Goal: Transaction & Acquisition: Subscribe to service/newsletter

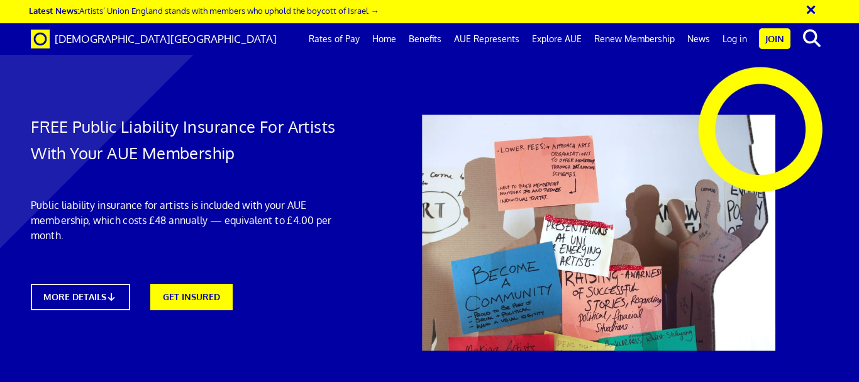
scroll to position [0, 5]
click at [197, 305] on link "GET INSURED" at bounding box center [191, 295] width 91 height 29
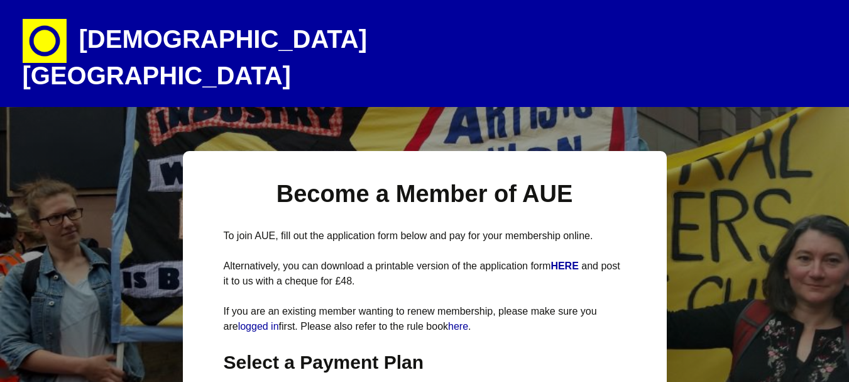
select select
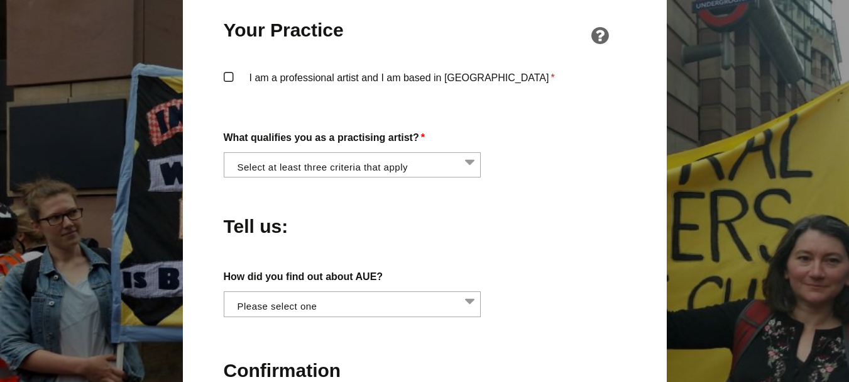
scroll to position [1007, 0]
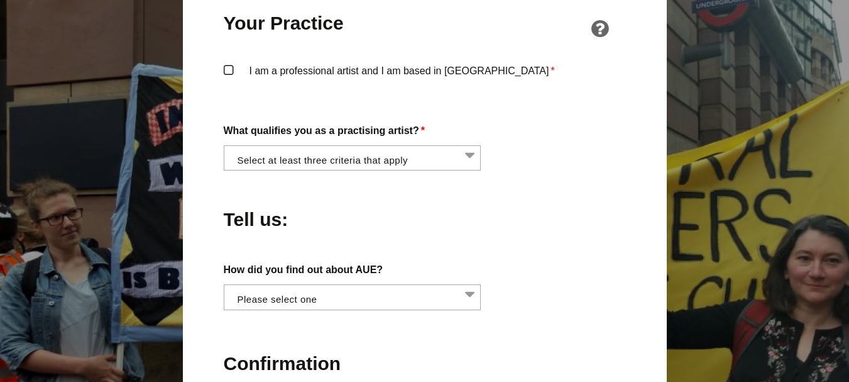
drag, startPoint x: 858, startPoint y: 46, endPoint x: 857, endPoint y: 217, distance: 171.6
click at [849, 217] on html "Artists' Union England Artists are workers too and deserve fair pay and working…" at bounding box center [424, 60] width 849 height 2134
click at [340, 146] on li at bounding box center [357, 156] width 258 height 21
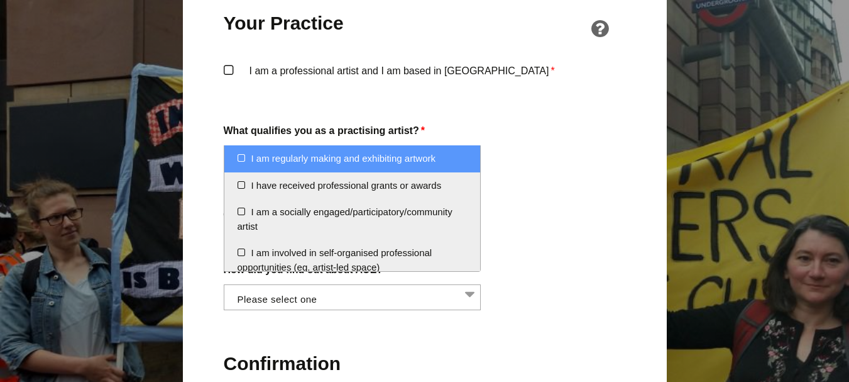
click at [364, 154] on li "I am regularly making and exhibiting artwork" at bounding box center [352, 158] width 256 height 27
select select "regularly_making_and_exhibiting_artwork"
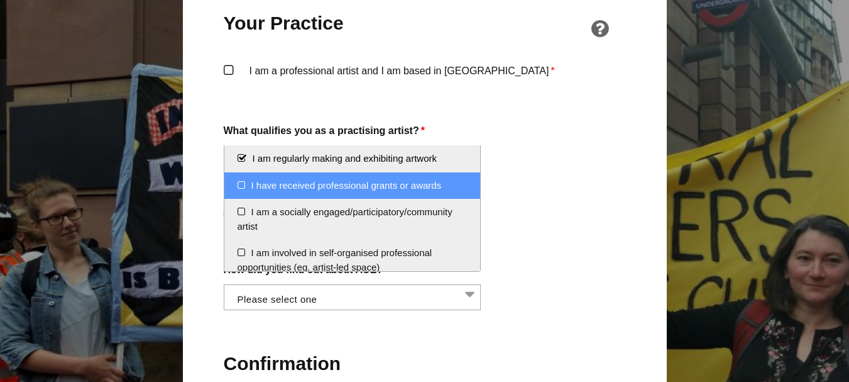
click at [439, 191] on li "I have received professional grants or awards" at bounding box center [352, 185] width 256 height 27
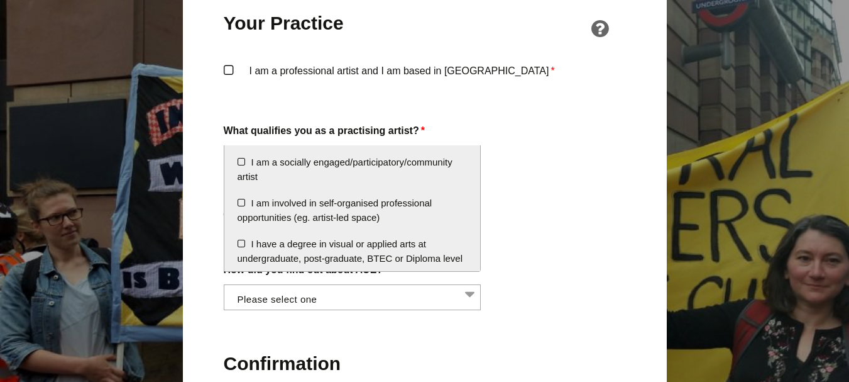
scroll to position [52, 0]
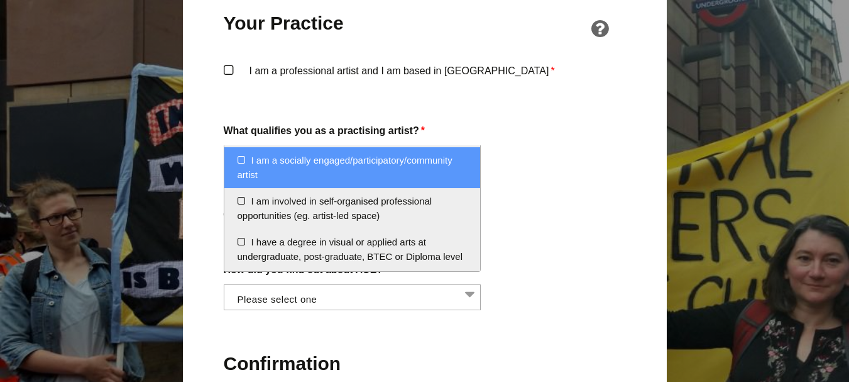
click at [411, 184] on li "I am a socially engaged/participatory/community artist" at bounding box center [352, 167] width 256 height 41
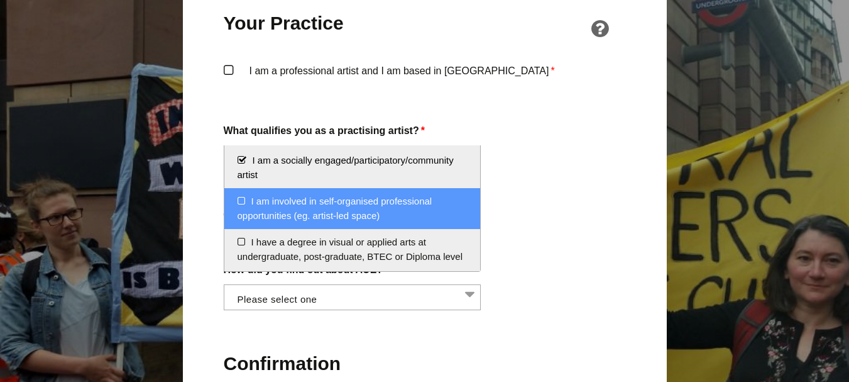
click at [395, 208] on li "I am involved in self-organised professional opportunities (eg. artist-led spac…" at bounding box center [352, 208] width 256 height 41
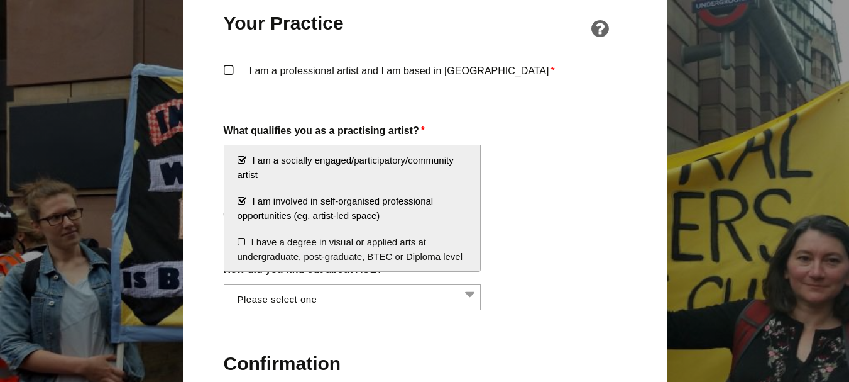
click at [363, 165] on li "I am a socially engaged/participatory/community artist" at bounding box center [352, 167] width 256 height 41
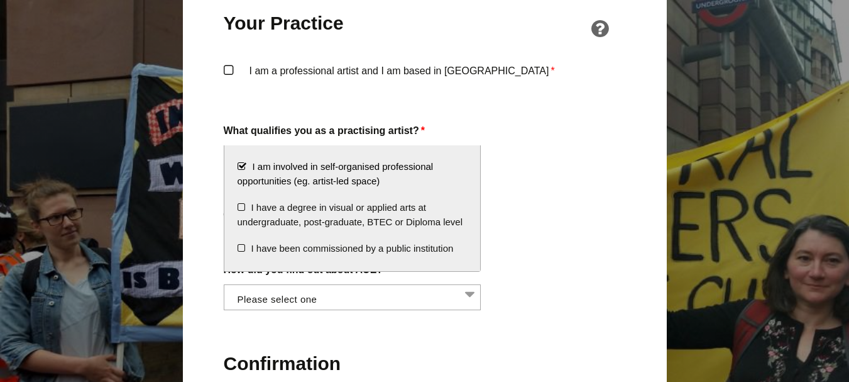
scroll to position [89, 0]
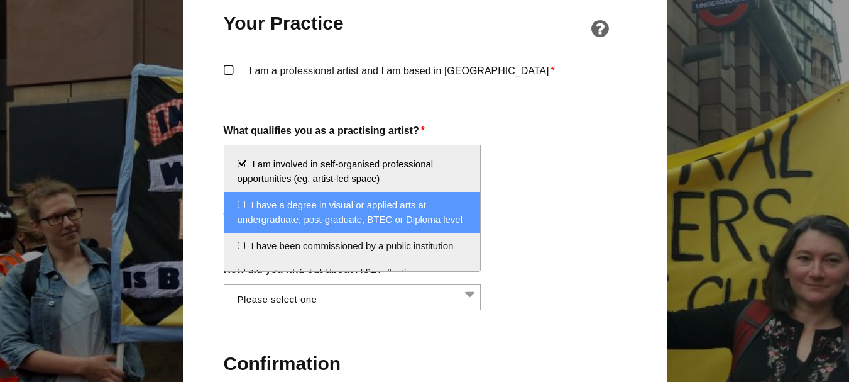
click at [422, 226] on li "I have a degree in visual or applied arts at undergraduate, post-graduate, BTEC…" at bounding box center [352, 212] width 256 height 41
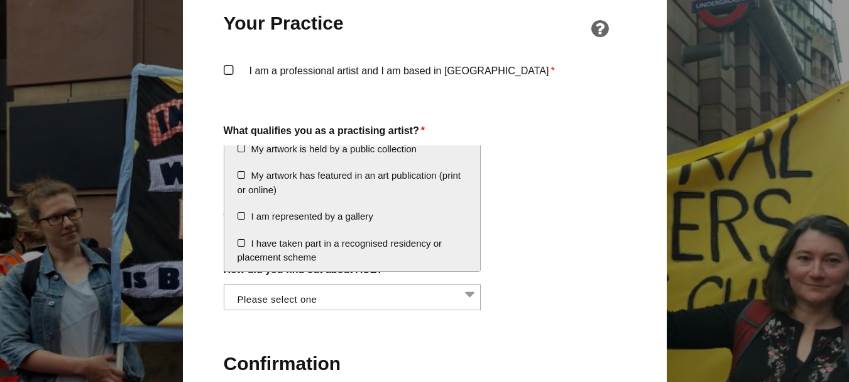
scroll to position [226, 0]
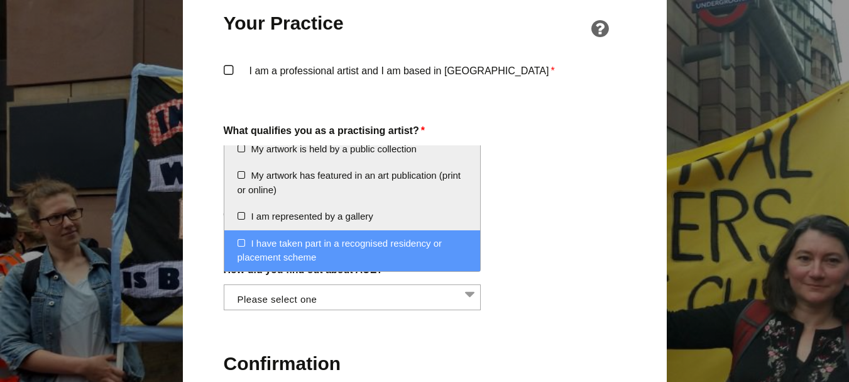
click at [402, 241] on li "I have taken part in a recognised residency or placement scheme" at bounding box center [352, 250] width 256 height 41
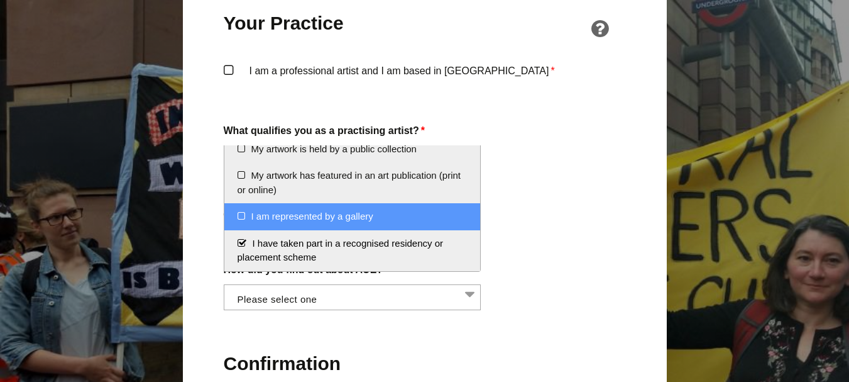
click at [551, 214] on div "Tell us:" at bounding box center [425, 216] width 402 height 69
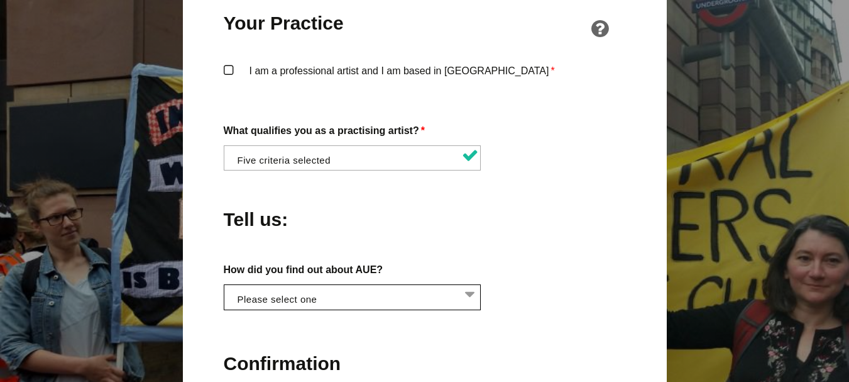
click at [421, 285] on li at bounding box center [357, 295] width 258 height 21
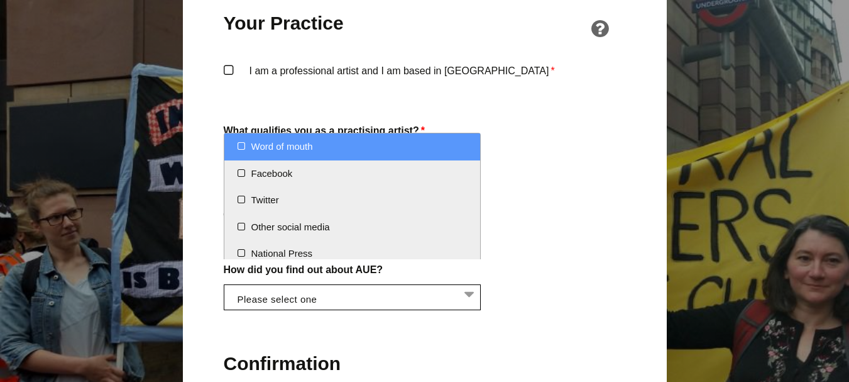
select select "Word of mouth"
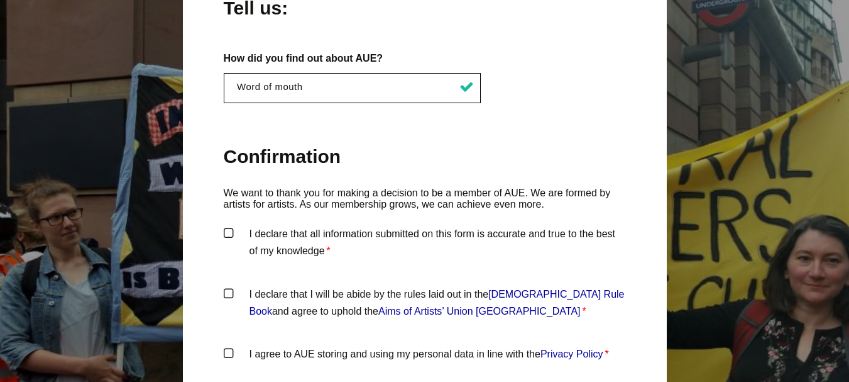
scroll to position [1270, 0]
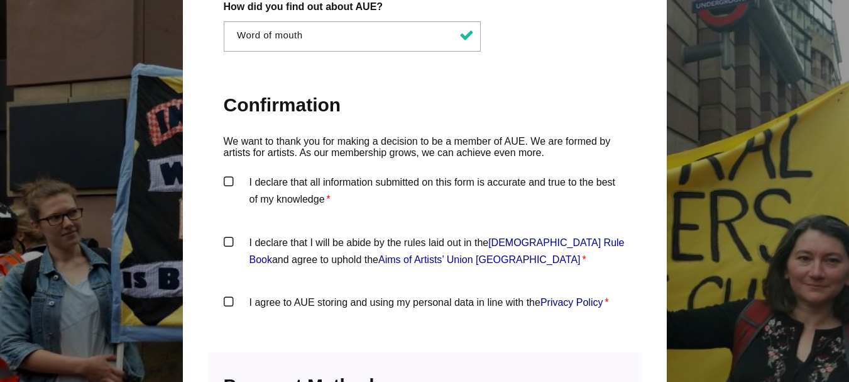
click at [465, 175] on label "I declare that all information submitted on this form is accurate and true to t…" at bounding box center [425, 192] width 402 height 38
click at [0, 0] on input "I declare that all information submitted on this form is accurate and true to t…" at bounding box center [0, 0] width 0 height 0
click at [343, 234] on label "I declare that I will be abide by the rules laid out in the Artists' Union Engl…" at bounding box center [425, 253] width 402 height 38
click at [0, 0] on input "I declare that I will be abide by the rules laid out in the Artists' Union Engl…" at bounding box center [0, 0] width 0 height 0
click at [339, 294] on label "I agree to AUE storing and using my personal data in line with the Privacy Poli…" at bounding box center [425, 313] width 402 height 38
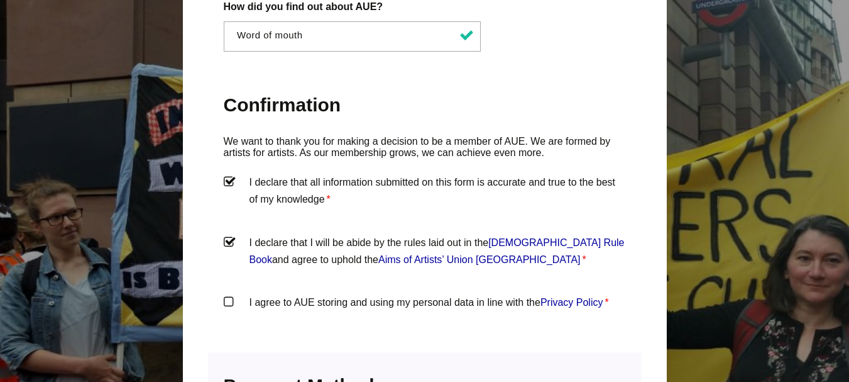
click at [0, 0] on input "I agree to AUE storing and using my personal data in line with the Privacy Poli…" at bounding box center [0, 0] width 0 height 0
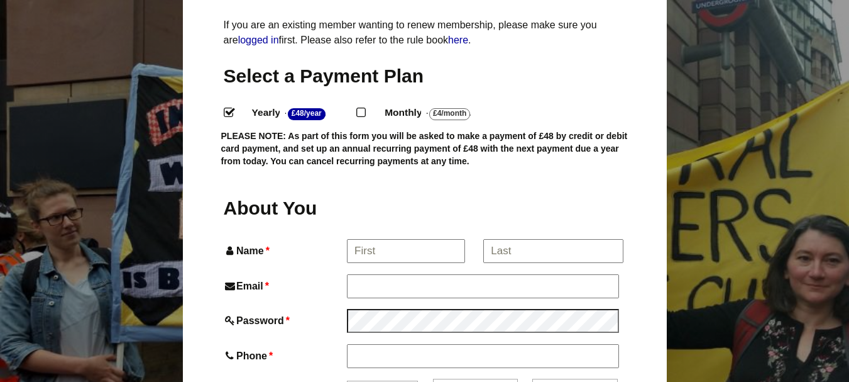
scroll to position [327, 0]
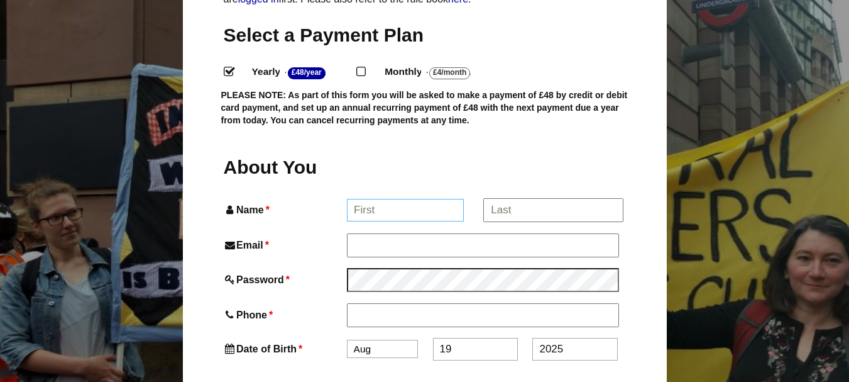
click at [427, 199] on input "Name *" at bounding box center [405, 210] width 117 height 23
type input "harriet"
type input "harriet Rose hughes"
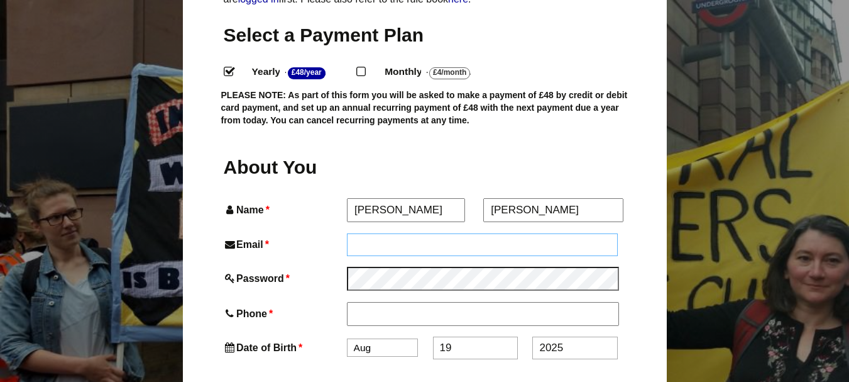
type input "harriethughescontact@gmail.com"
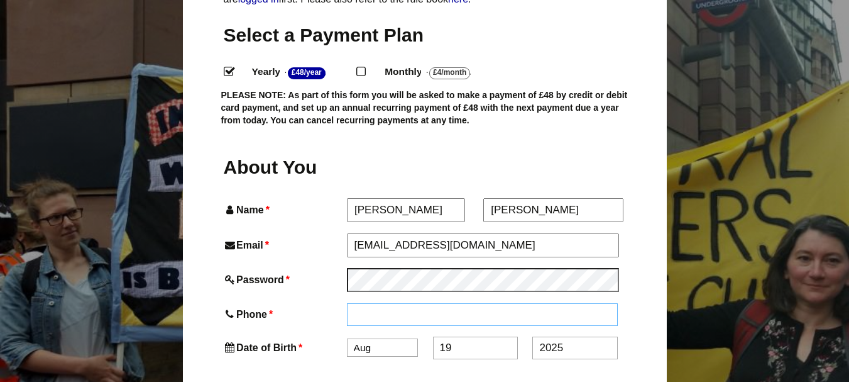
type input "07539960636"
type input "4 Beckside Court"
type input "Millbrook Street"
type input "Gloucester"
type input "GL1 4BJ"
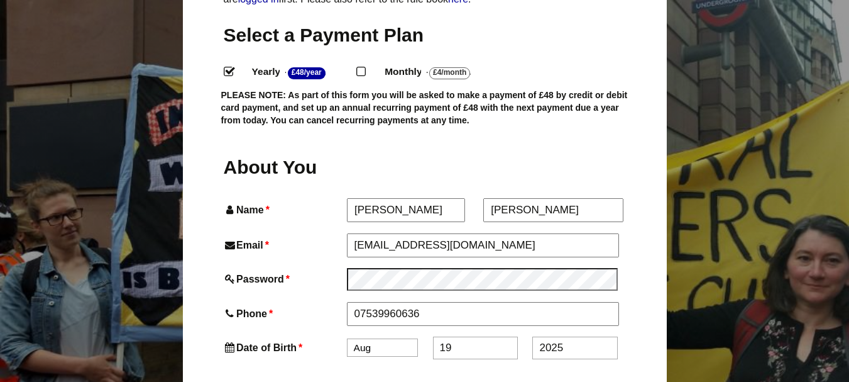
click at [385, 338] on select "Jan Feb Mar Apr May Jun Jul Aug Sep Oct Nov Dec" at bounding box center [382, 347] width 71 height 18
select select "3"
click at [347, 339] on select "Jan Feb Mar Apr May Jun Jul Aug Sep Oct Nov Dec" at bounding box center [382, 348] width 71 height 18
click at [475, 338] on input "19" at bounding box center [475, 349] width 85 height 23
type input "1"
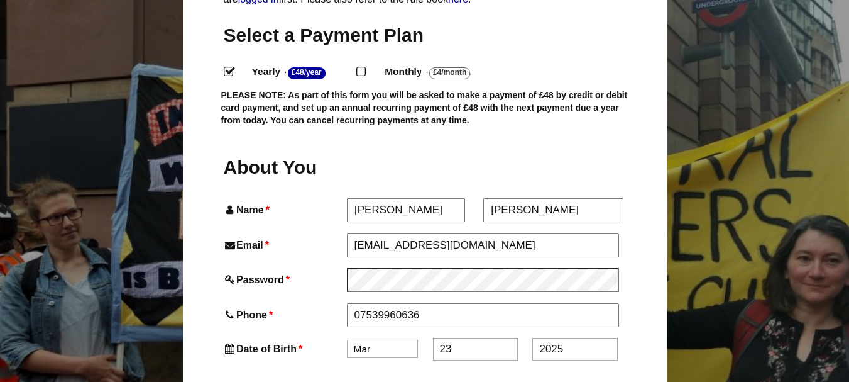
type input "23"
click at [566, 338] on input "2025" at bounding box center [574, 349] width 85 height 23
type input "2005"
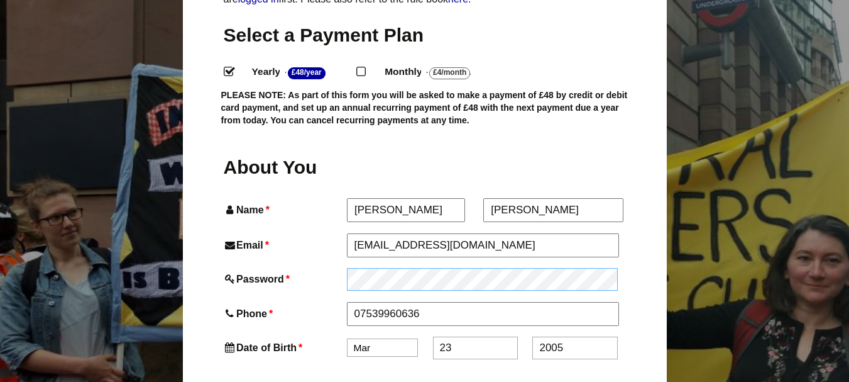
click at [328, 268] on div "Password *" at bounding box center [425, 279] width 402 height 23
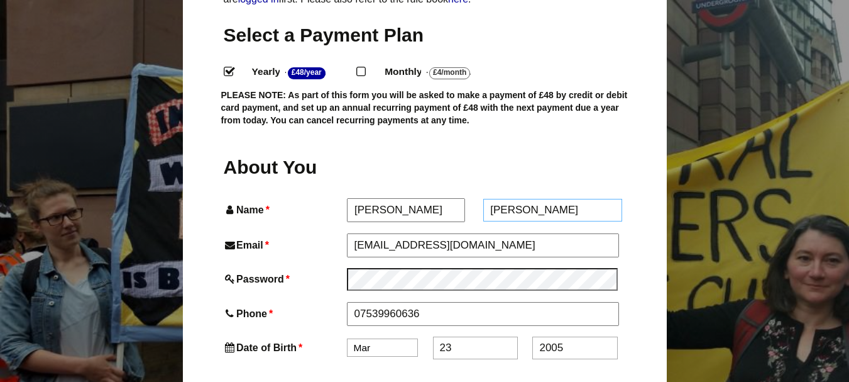
click at [551, 199] on input "harriet Rose hughes" at bounding box center [552, 210] width 139 height 23
type input "Hughes"
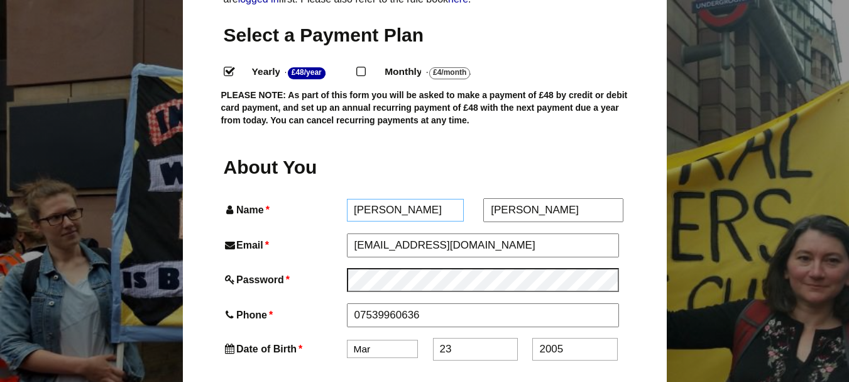
click at [360, 199] on input "harriet" at bounding box center [405, 210] width 117 height 23
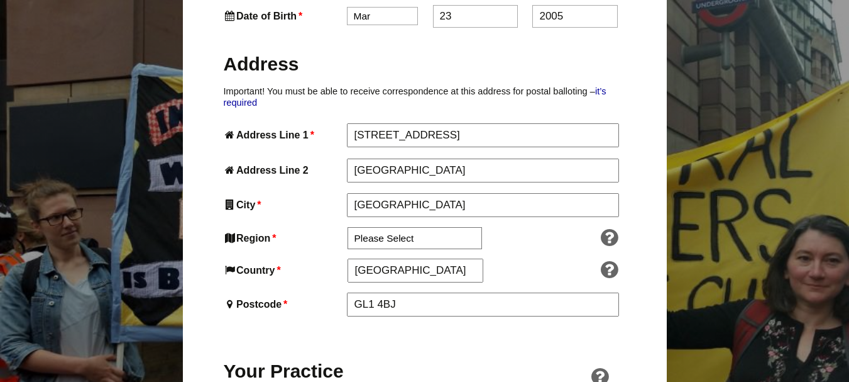
scroll to position [678, 0]
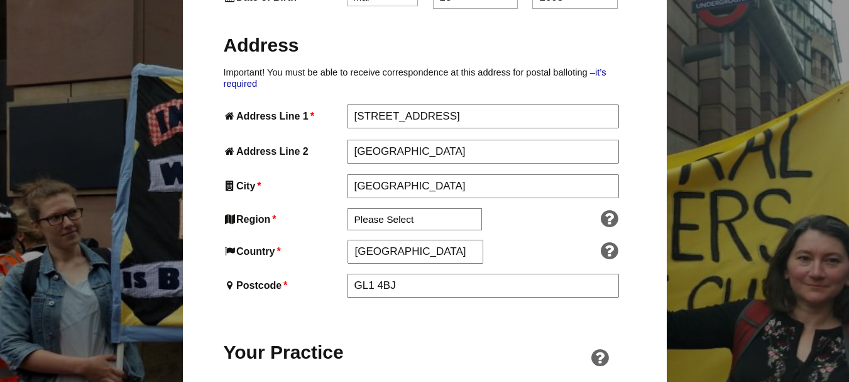
type input "Harriet"
click at [417, 208] on select "Please Select South East England London North West England East of England West…" at bounding box center [415, 219] width 135 height 22
select select "South West"
click at [348, 208] on select "Please Select South East England London North West England East of England West…" at bounding box center [415, 219] width 135 height 22
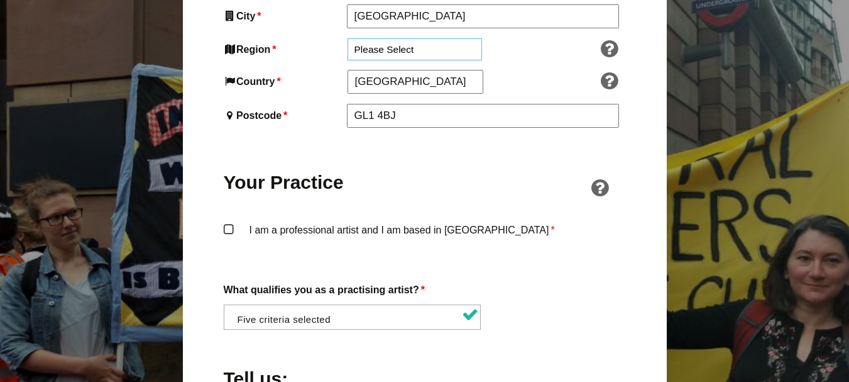
scroll to position [863, 0]
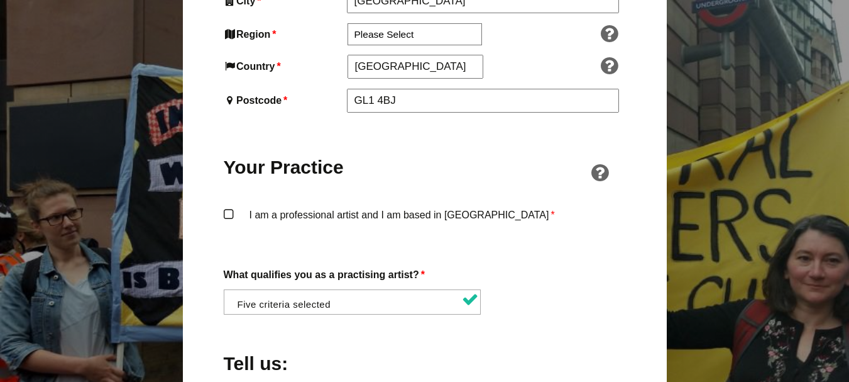
click at [442, 206] on label "I am a professional artist and I am based in England *" at bounding box center [425, 225] width 402 height 38
click at [0, 0] on input "I am a professional artist and I am based in England *" at bounding box center [0, 0] width 0 height 0
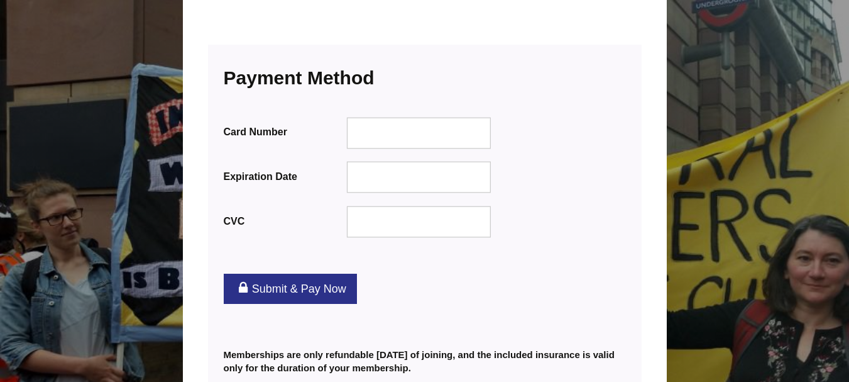
scroll to position [1584, 0]
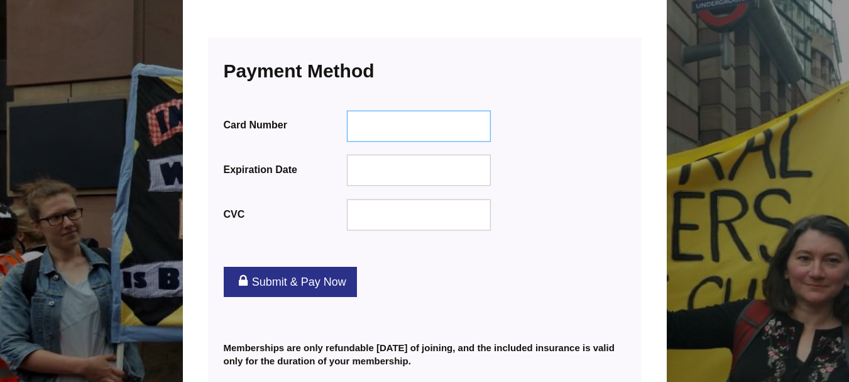
click at [440, 110] on div at bounding box center [418, 125] width 145 height 31
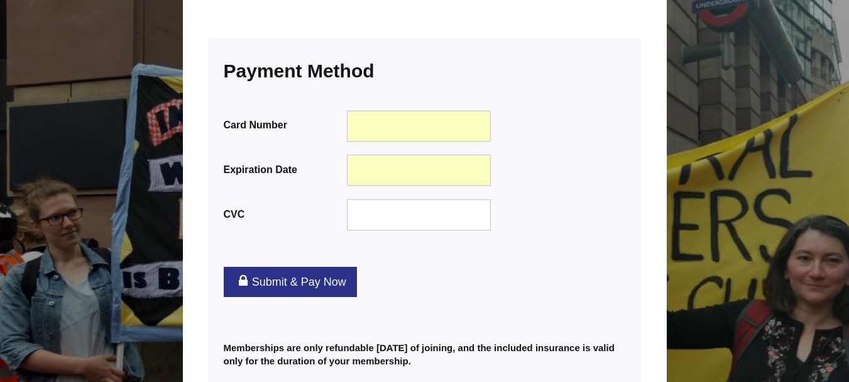
click at [278, 267] on link "Submit & Pay Now" at bounding box center [290, 282] width 133 height 30
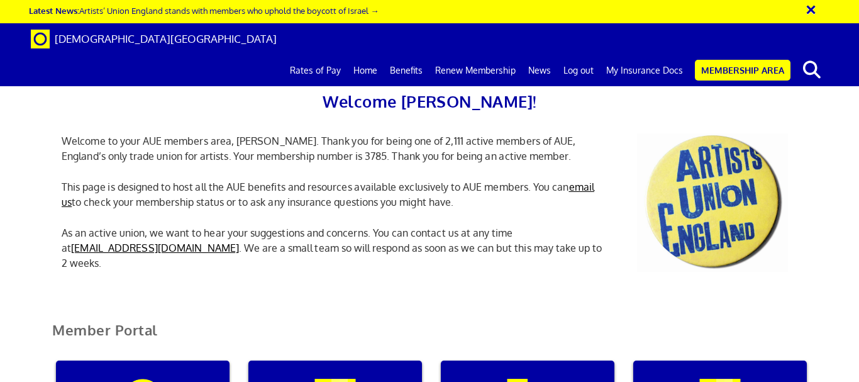
scroll to position [0, 4]
click at [656, 55] on link "My Insurance Docs" at bounding box center [644, 70] width 89 height 31
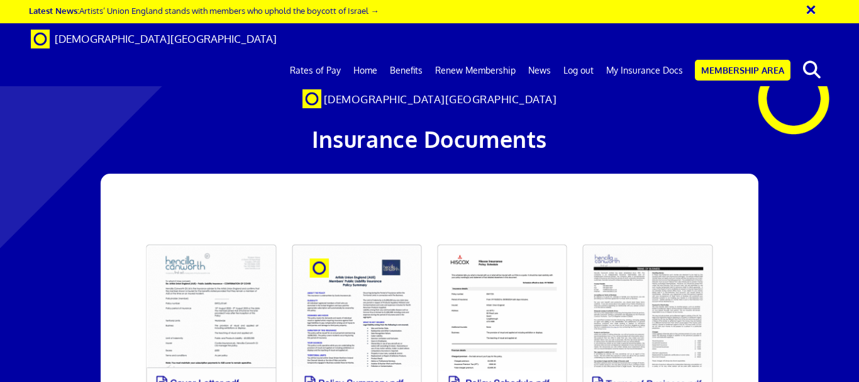
scroll to position [0, 5]
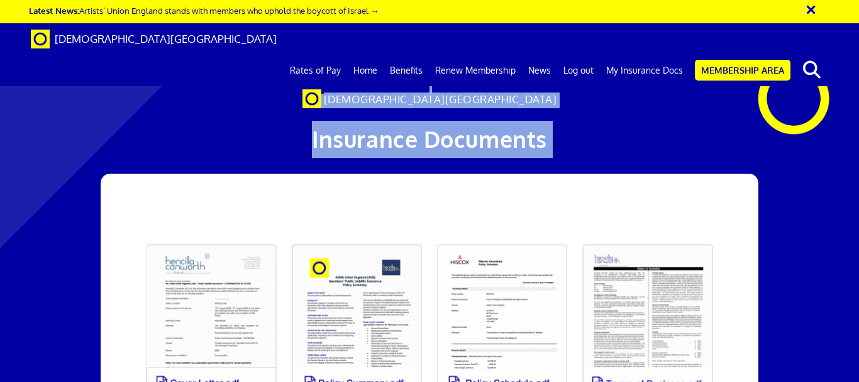
drag, startPoint x: 858, startPoint y: 59, endPoint x: 858, endPoint y: 188, distance: 128.9
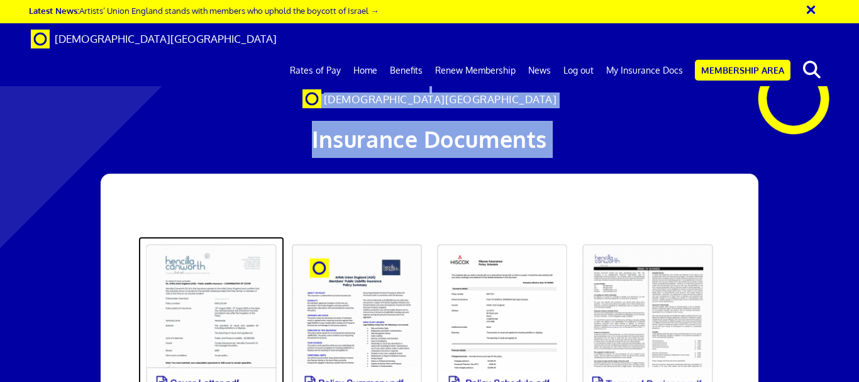
click at [257, 278] on link at bounding box center [210, 322] width 145 height 172
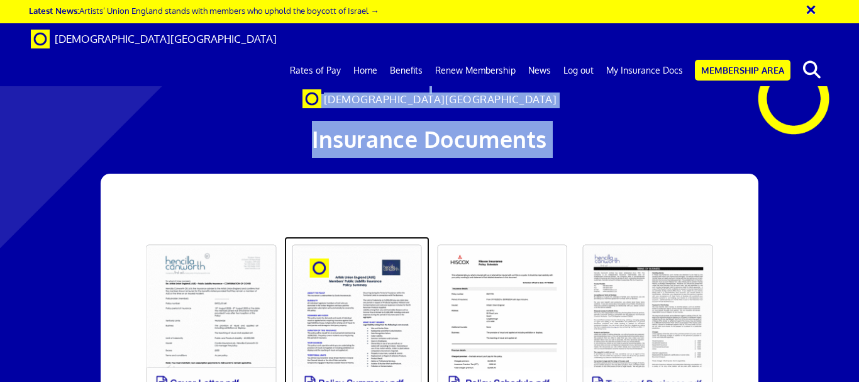
click at [346, 290] on link at bounding box center [356, 322] width 145 height 172
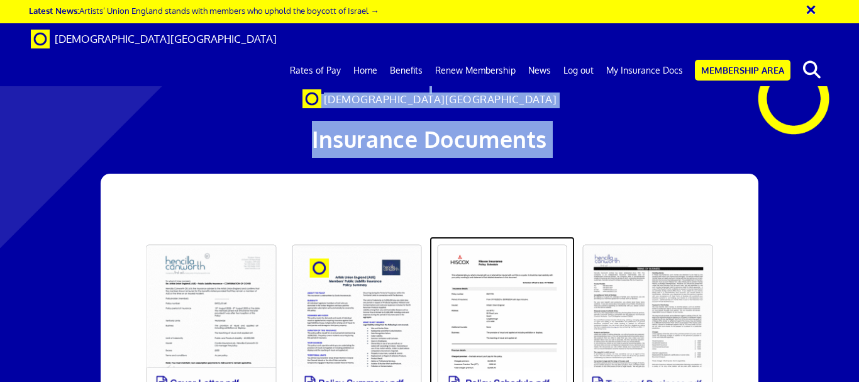
click at [478, 260] on link at bounding box center [501, 322] width 145 height 172
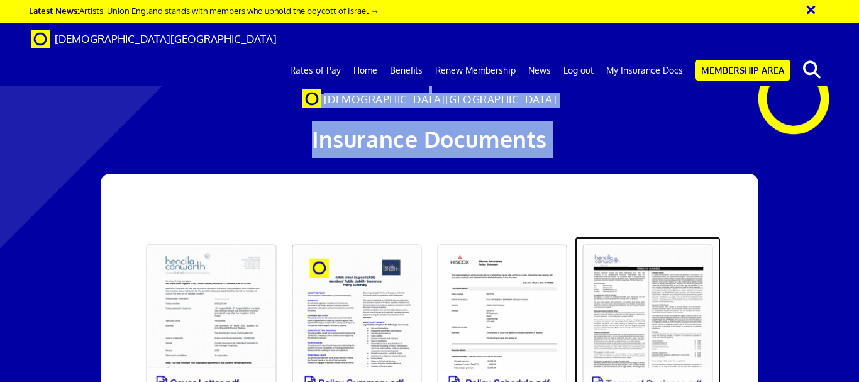
click at [637, 274] on link at bounding box center [647, 322] width 145 height 172
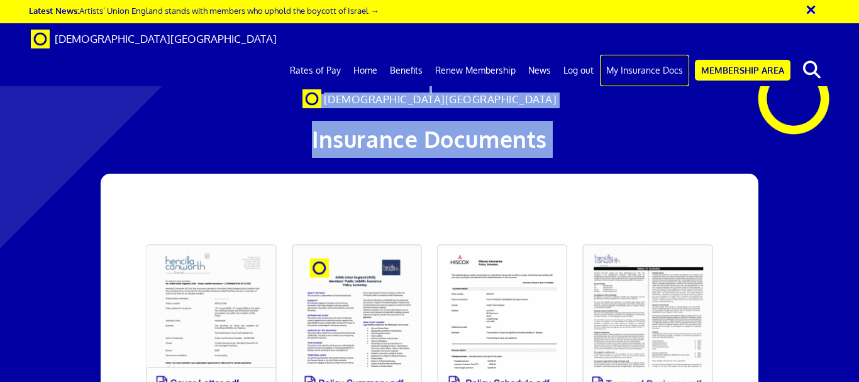
click at [662, 55] on link "My Insurance Docs" at bounding box center [644, 70] width 89 height 31
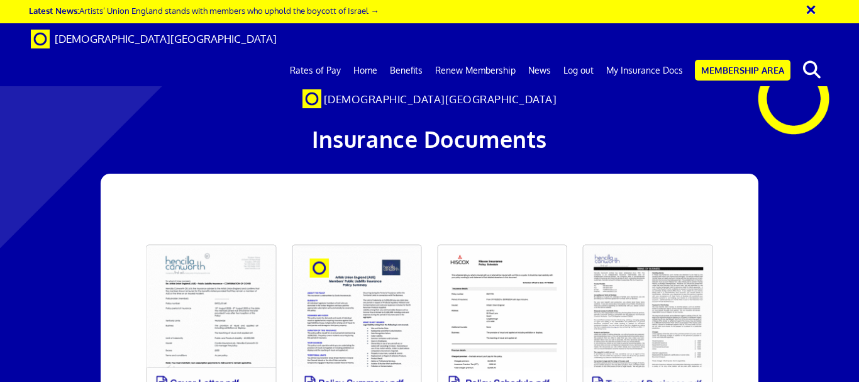
scroll to position [0, 5]
click at [407, 55] on link "Benefits" at bounding box center [405, 70] width 45 height 31
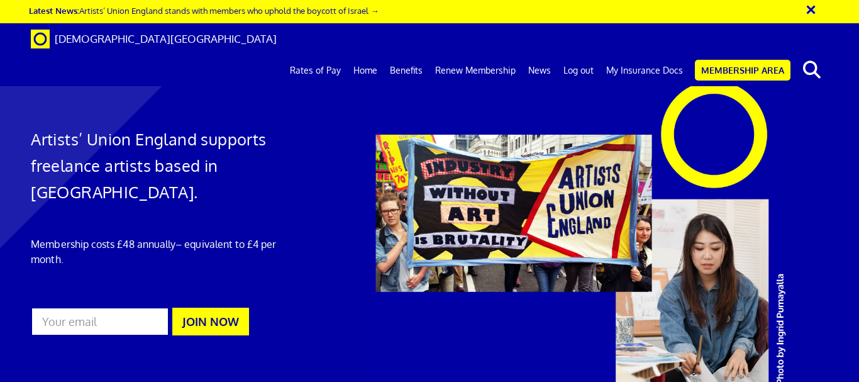
scroll to position [705, 0]
drag, startPoint x: 858, startPoint y: 170, endPoint x: 858, endPoint y: 213, distance: 42.7
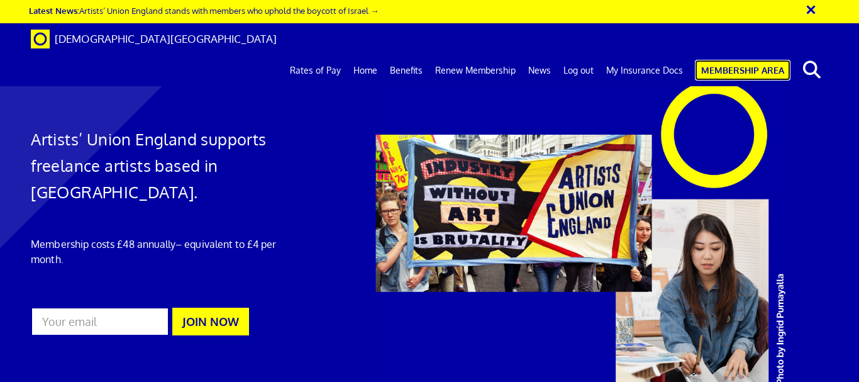
click at [724, 60] on link "Membership Area" at bounding box center [743, 70] width 96 height 21
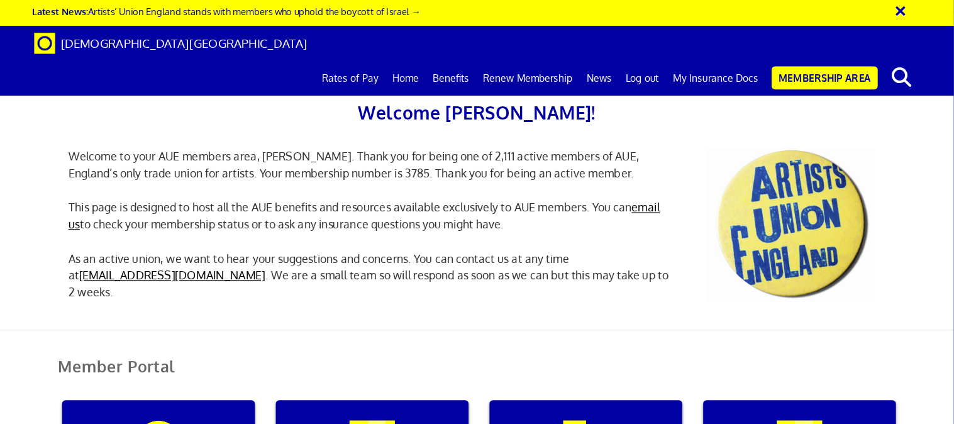
scroll to position [0, 4]
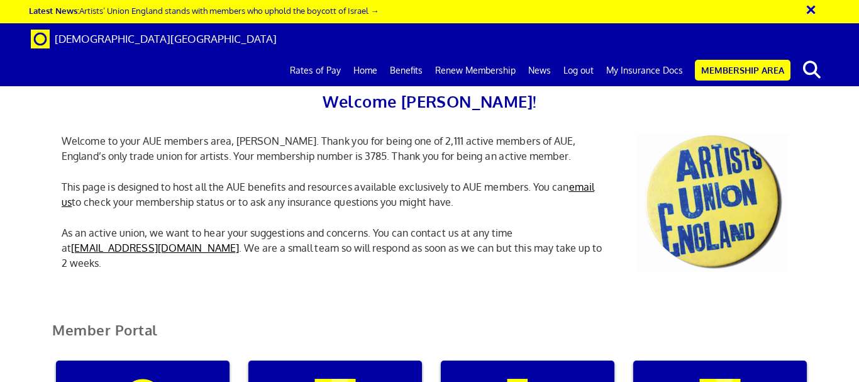
click at [858, 131] on div "Welcome [PERSON_NAME]! Welcome to your AUE members area, [PERSON_NAME]. Thank y…" at bounding box center [429, 155] width 859 height 284
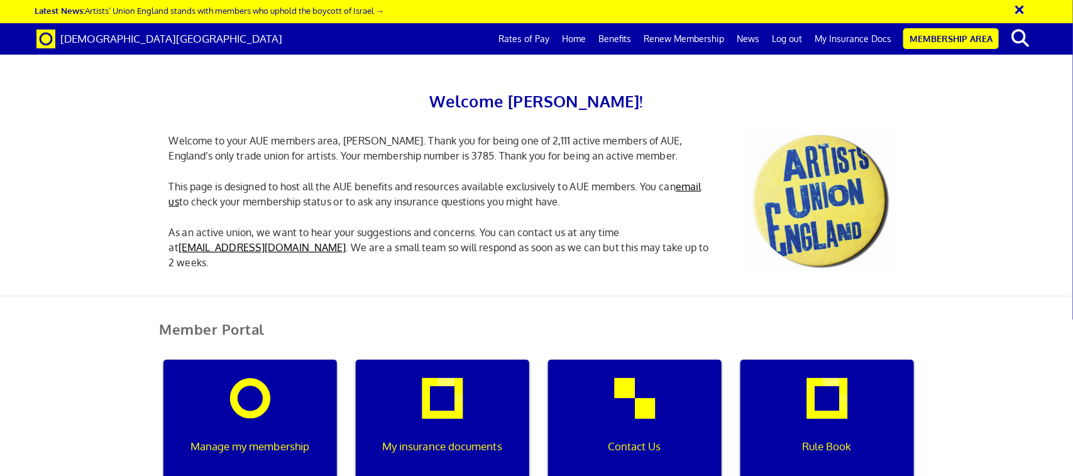
drag, startPoint x: 745, startPoint y: 1, endPoint x: 699, endPoint y: 274, distance: 277.3
click at [699, 274] on div "Welcome Harriet! Welcome to your AUE members area, Harriet. Thank you for being…" at bounding box center [537, 170] width 754 height 253
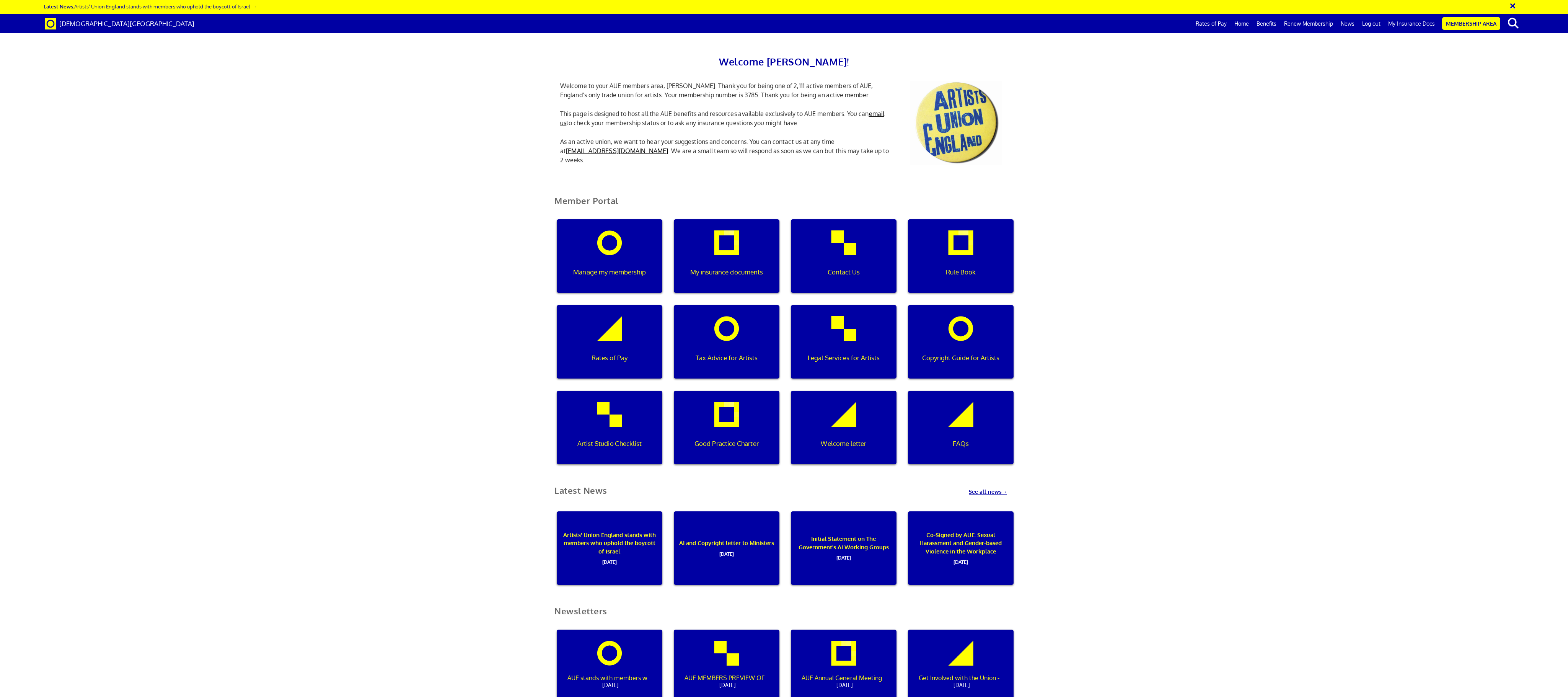
drag, startPoint x: 554, startPoint y: 10, endPoint x: 1076, endPoint y: 459, distance: 688.5
click at [522, 232] on div "Artist Studio Checklist" at bounding box center [609, 427] width 105 height 74
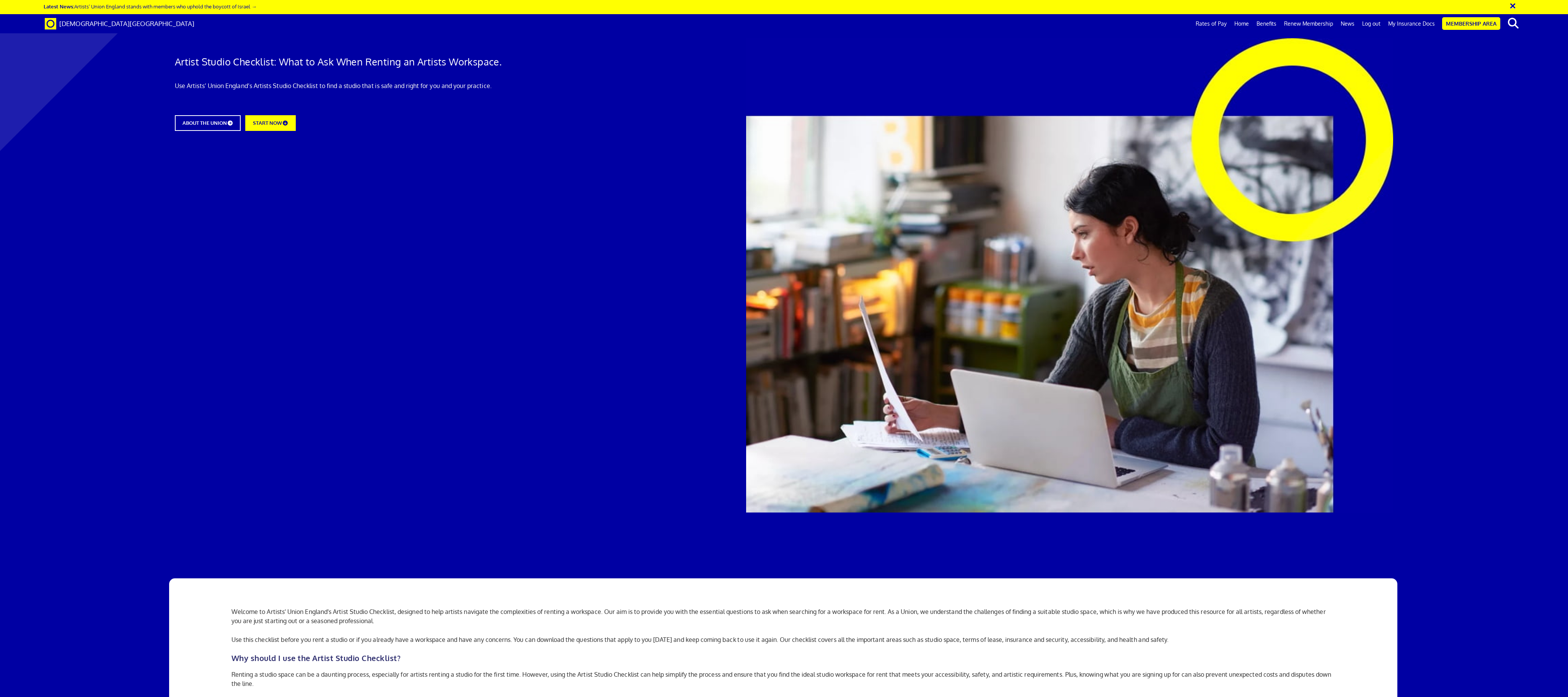
scroll to position [0, 1]
drag, startPoint x: 1567, startPoint y: 111, endPoint x: 1567, endPoint y: 188, distance: 77.0
click at [1567, 188] on div at bounding box center [784, 271] width 1568 height 528
click at [1218, 654] on h2 "Why should I use the Artist Studio Checklist?" at bounding box center [783, 658] width 1104 height 9
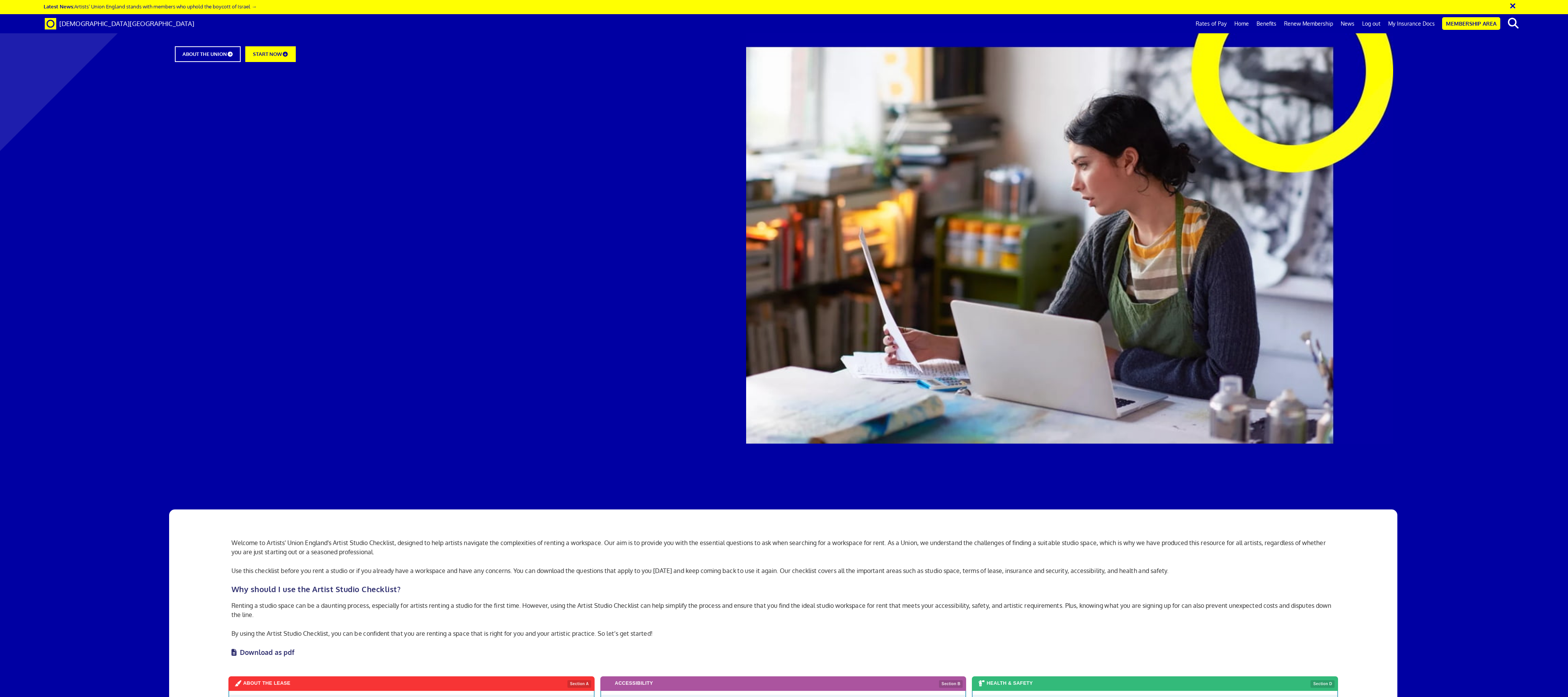
scroll to position [79, 0]
